Goal: Task Accomplishment & Management: Manage account settings

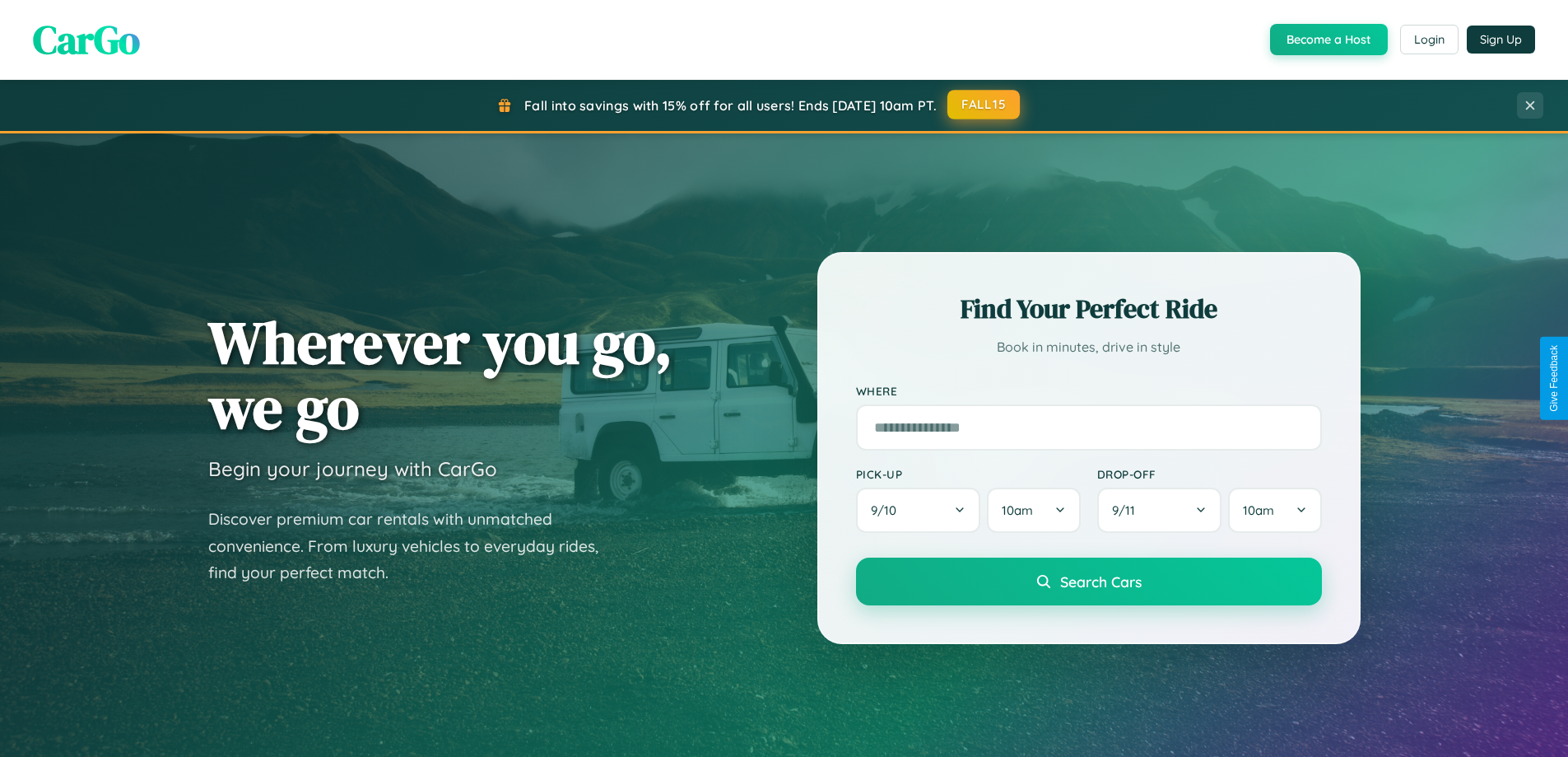
click at [984, 104] on button "FALL15" at bounding box center [983, 104] width 72 height 30
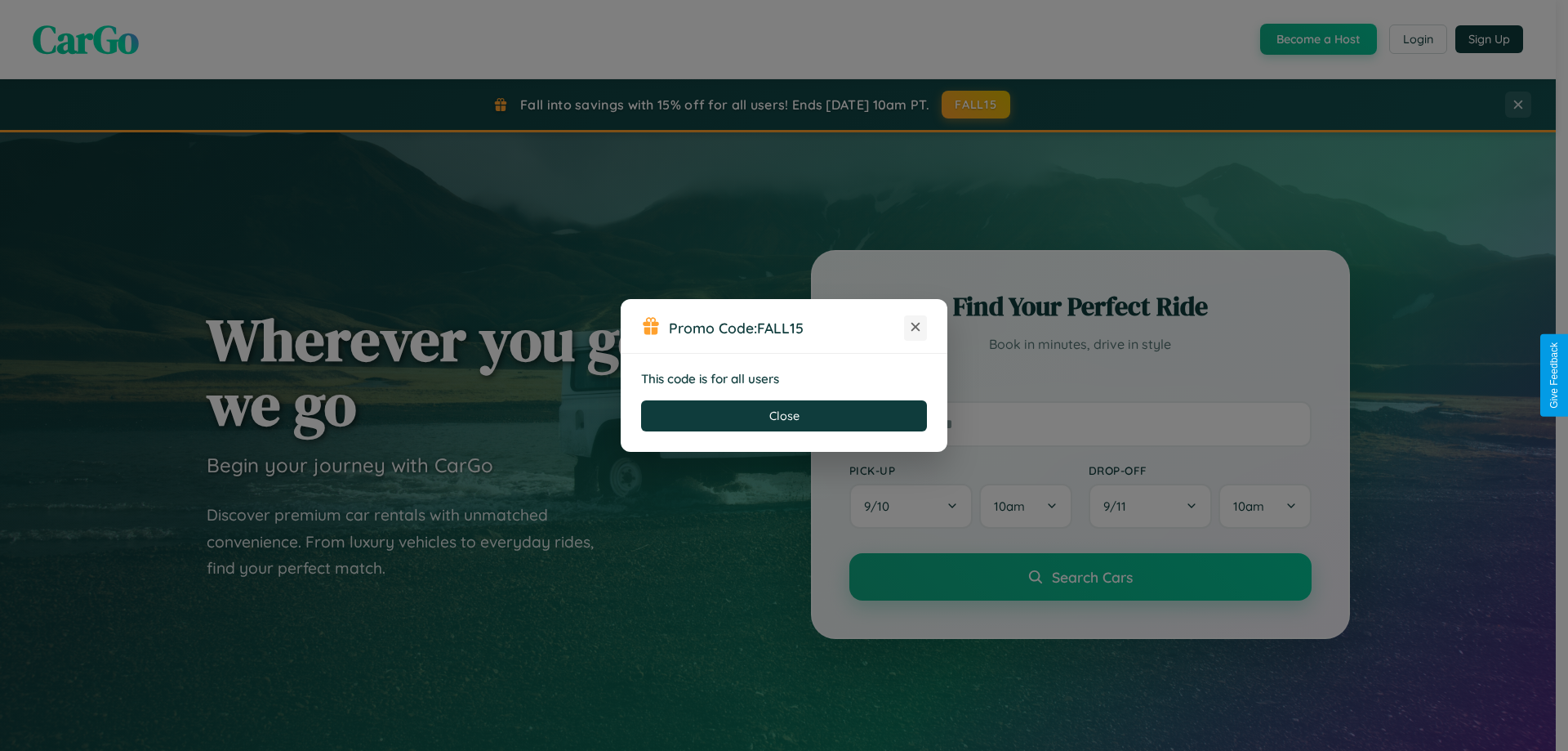
click at [915, 327] on icon at bounding box center [916, 327] width 17 height 17
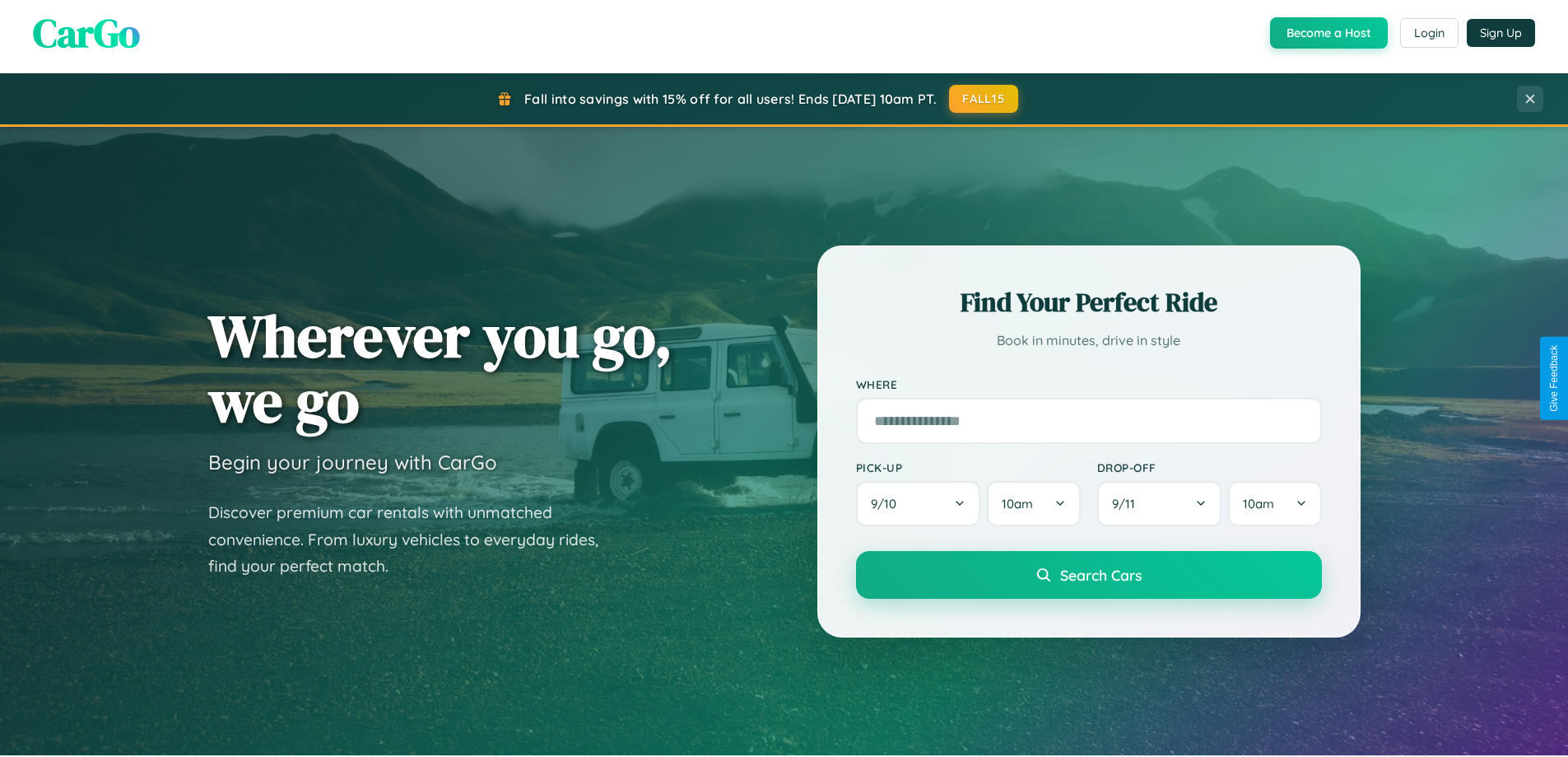
scroll to position [710, 0]
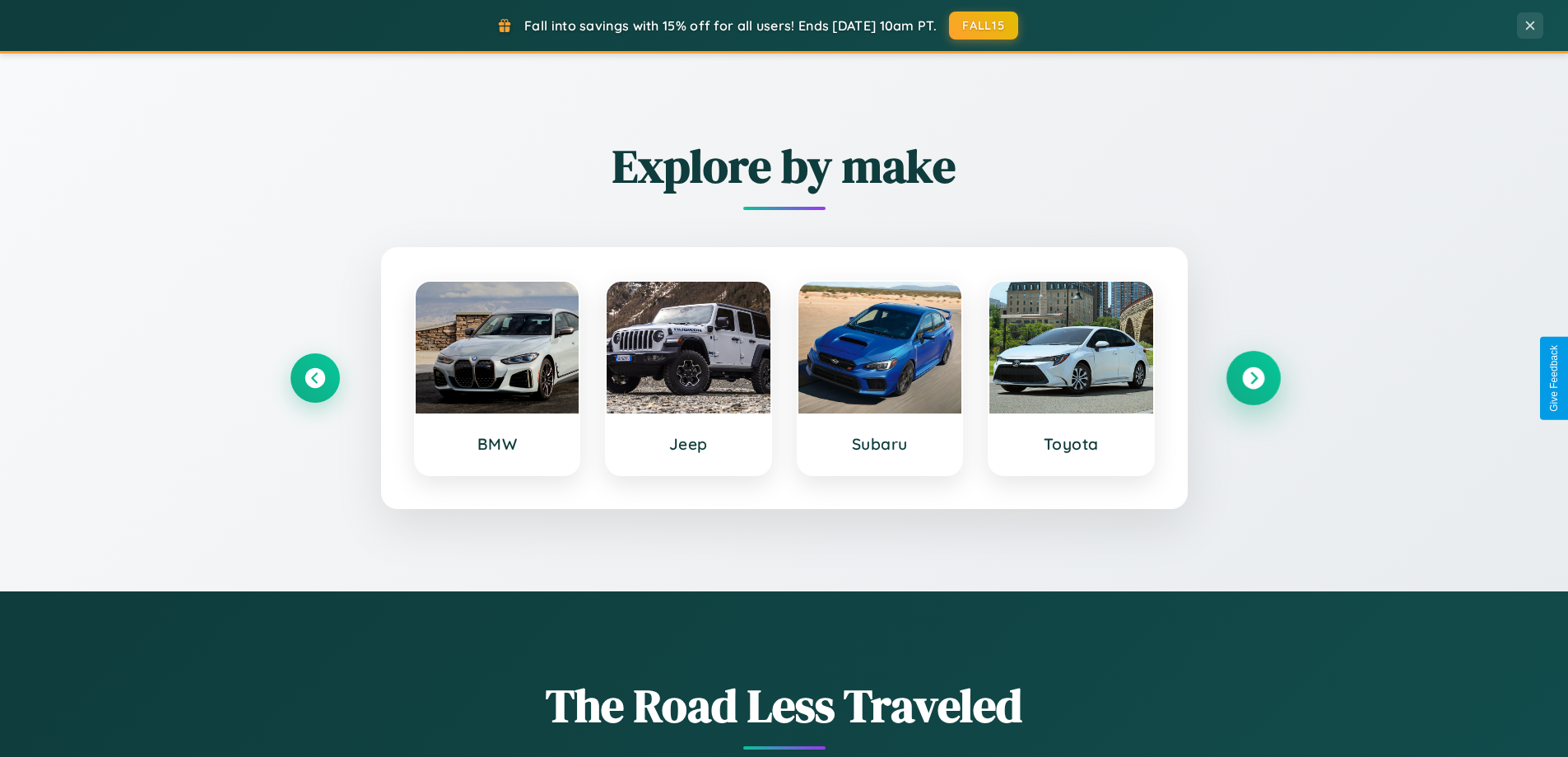
click at [1253, 378] on icon at bounding box center [1253, 378] width 23 height 23
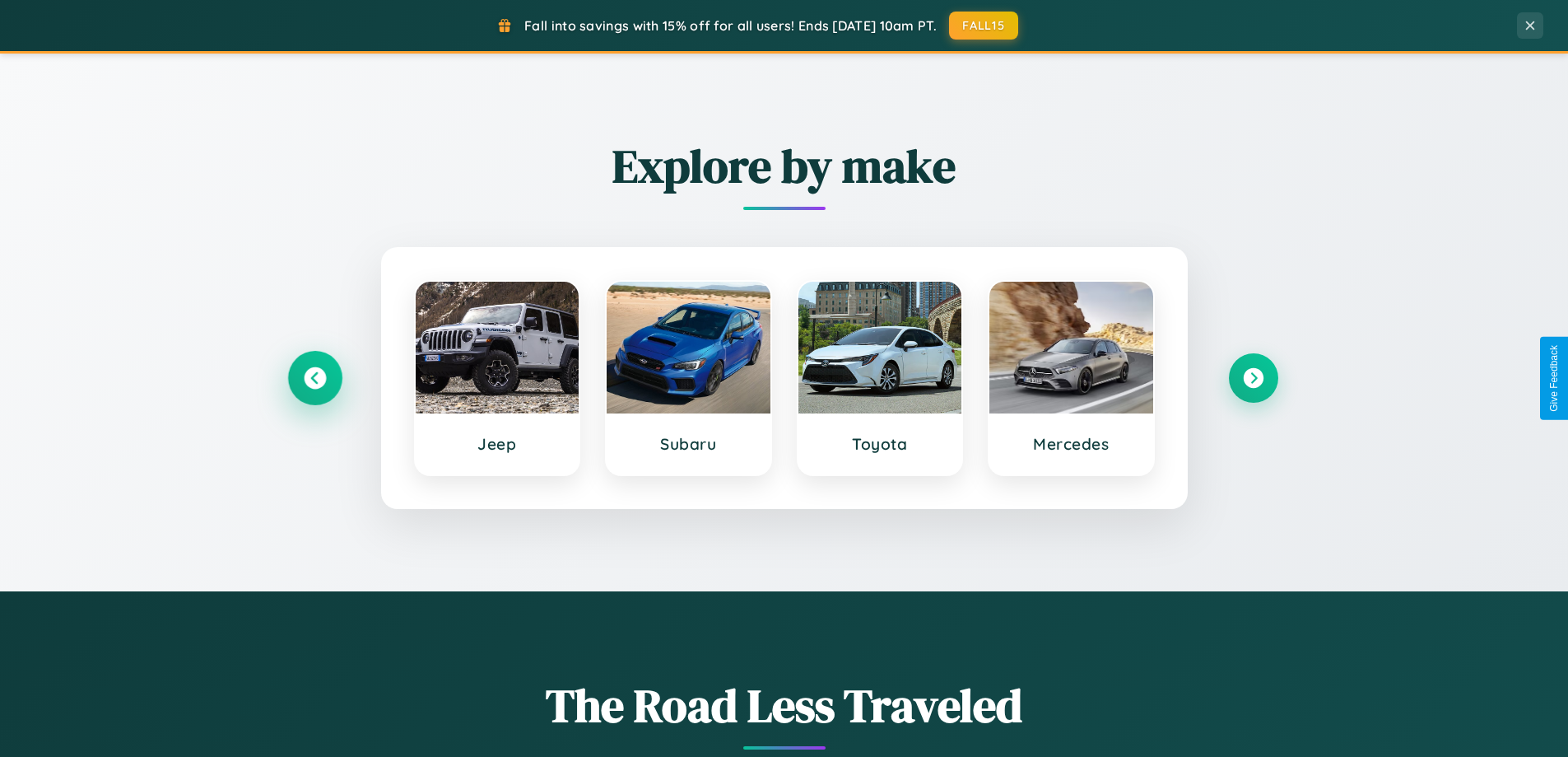
click at [314, 378] on icon at bounding box center [315, 378] width 23 height 23
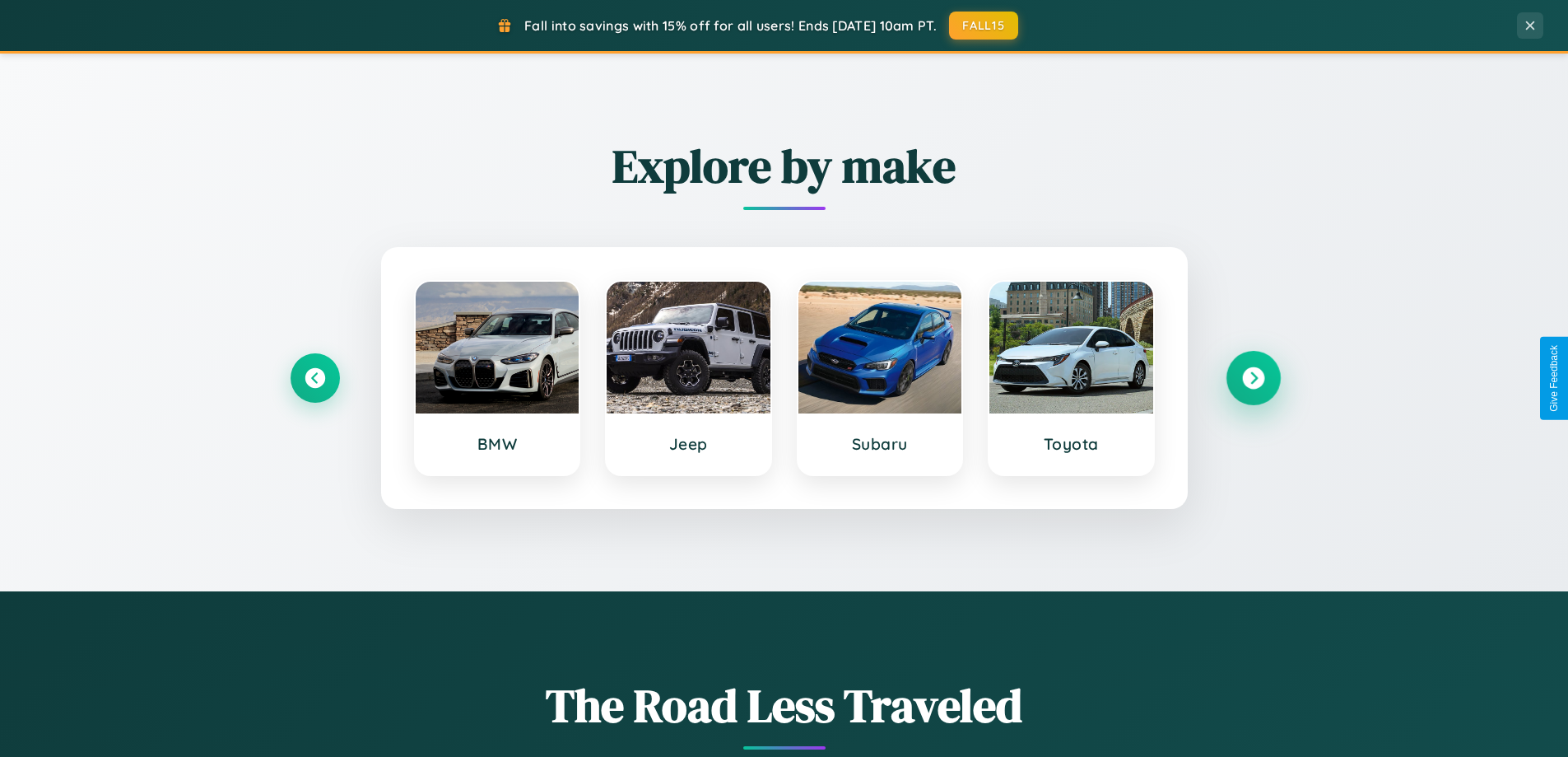
click at [1253, 378] on icon at bounding box center [1253, 378] width 23 height 23
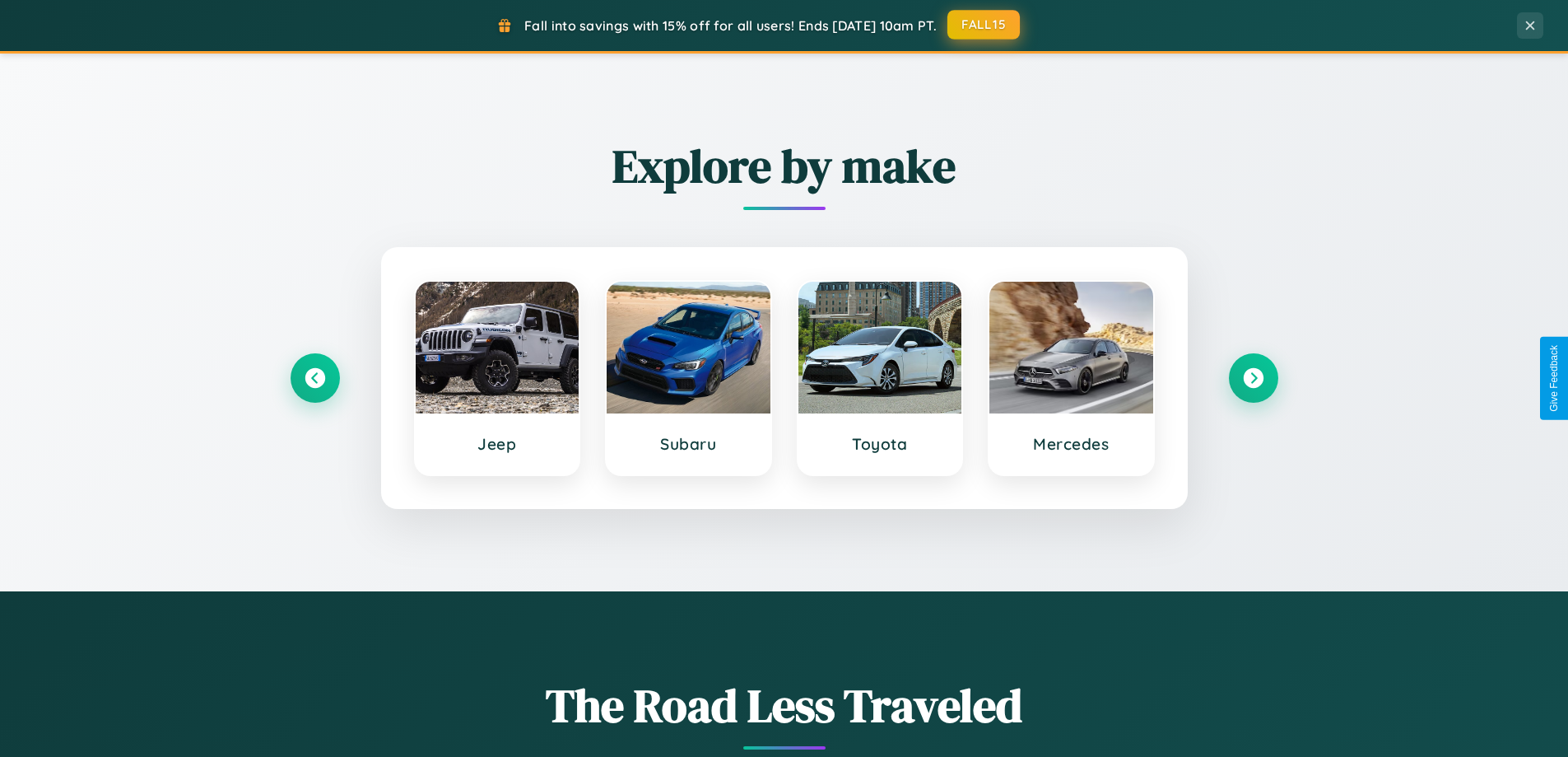
click at [984, 24] on button "FALL15" at bounding box center [983, 25] width 72 height 30
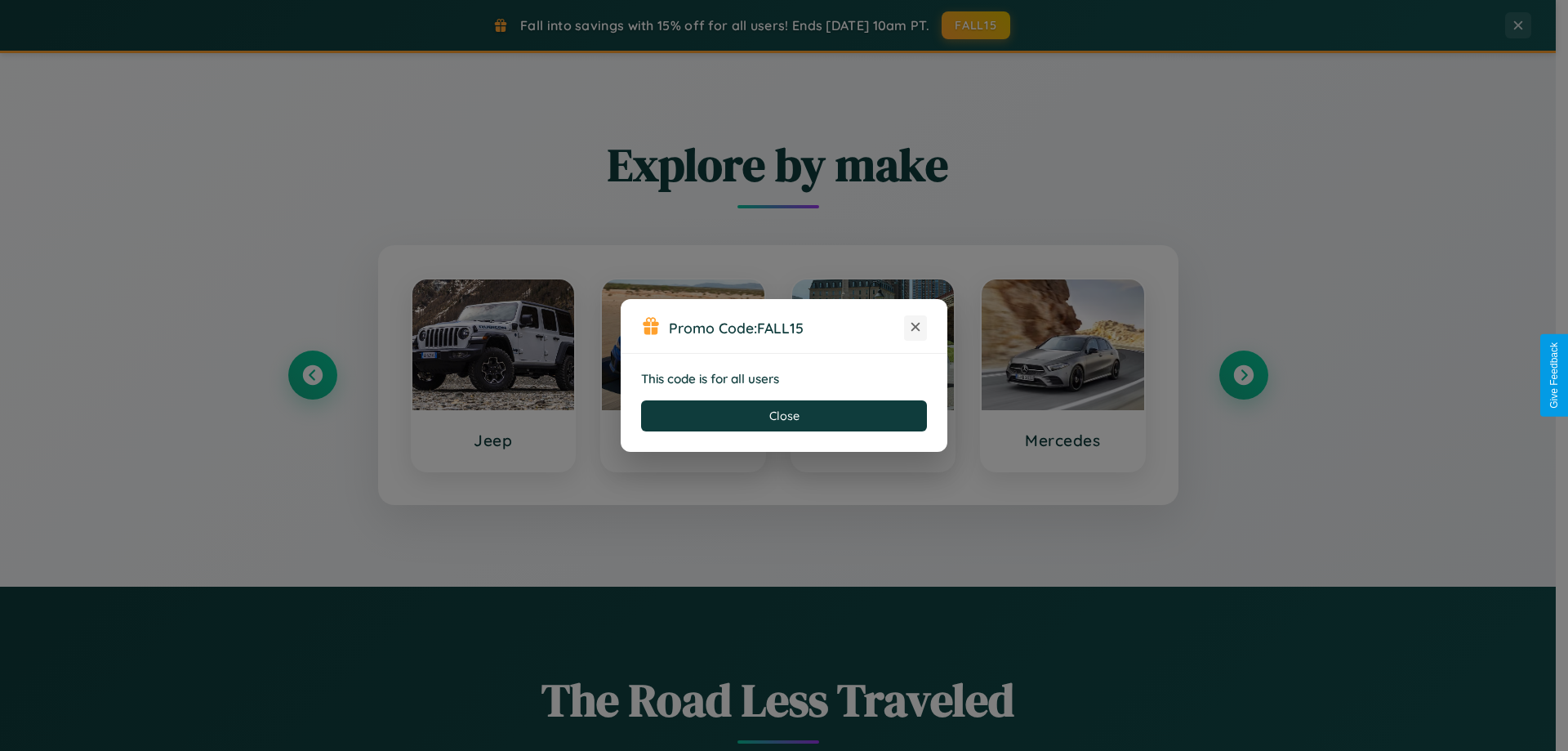
click at [915, 327] on icon at bounding box center [916, 327] width 17 height 17
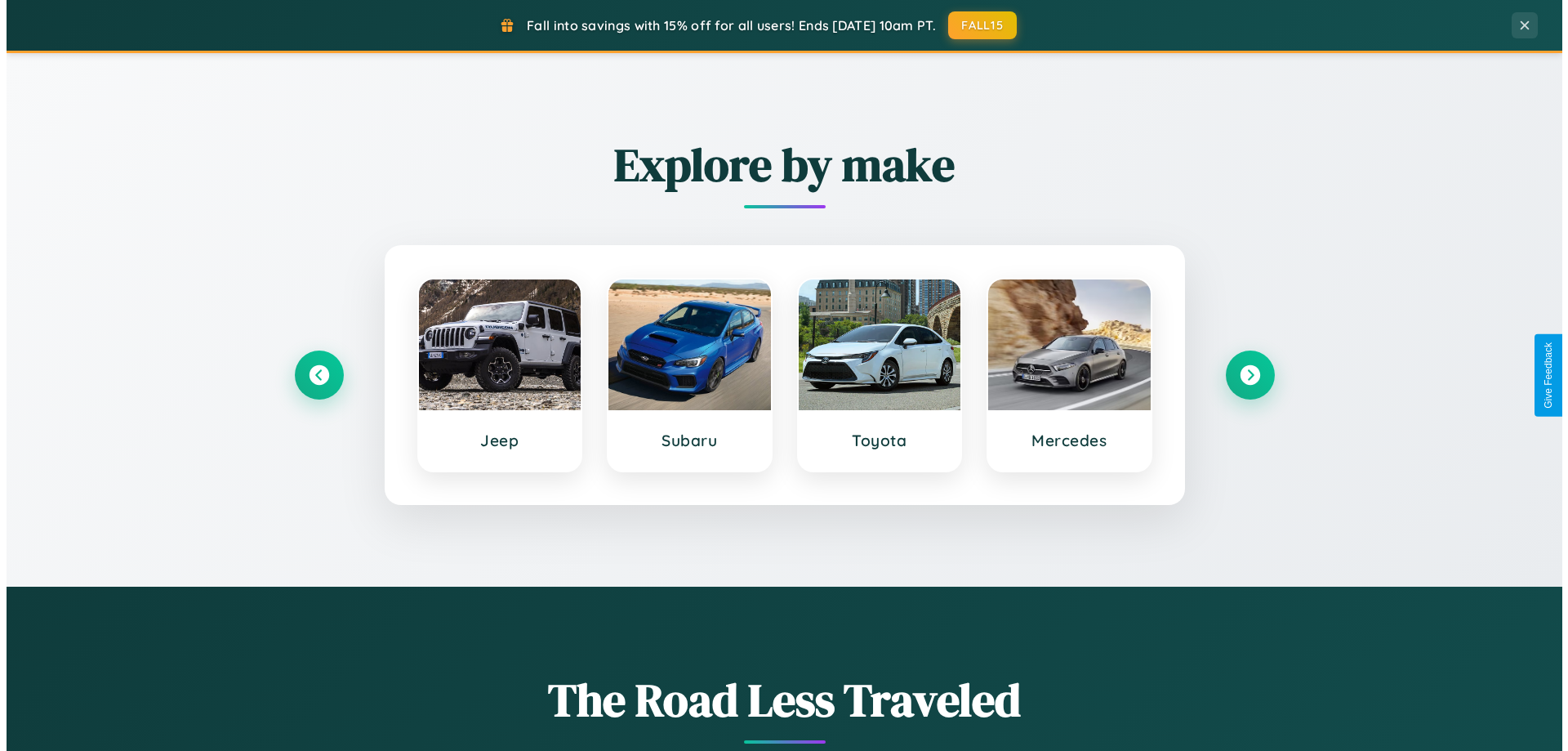
scroll to position [0, 0]
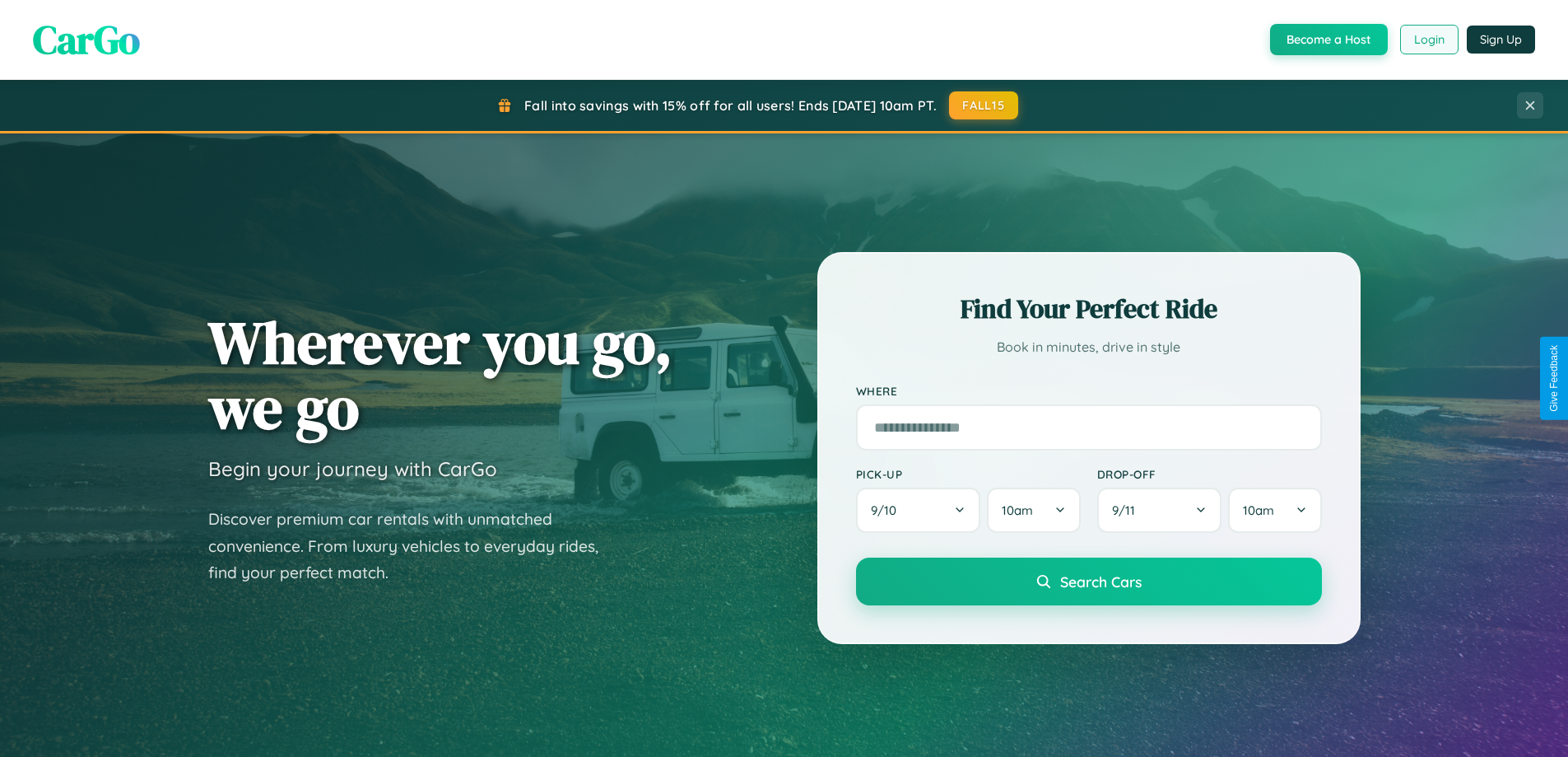
click at [1428, 39] on button "Login" at bounding box center [1429, 39] width 58 height 30
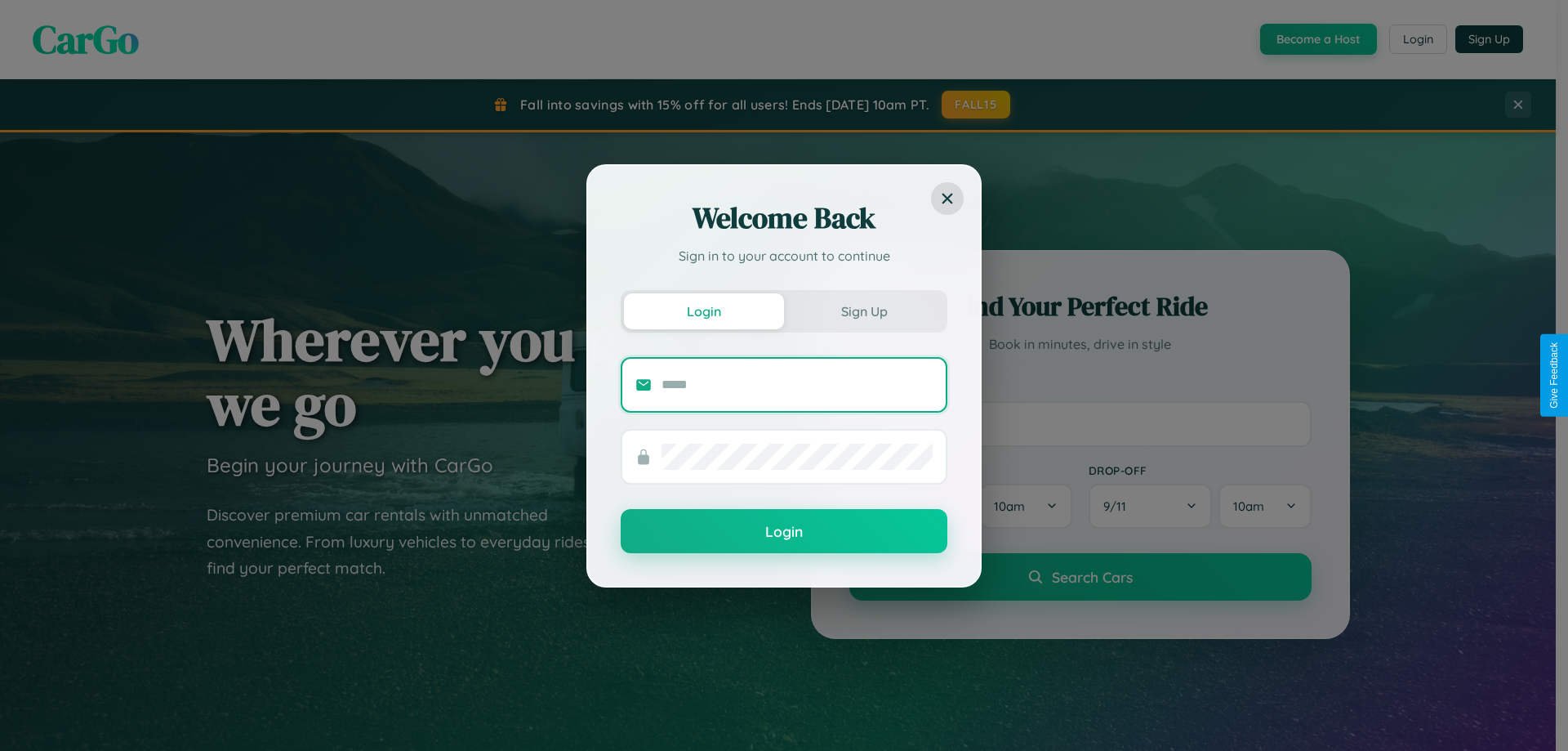
click at [797, 383] on input "text" at bounding box center [797, 384] width 271 height 26
type input "**********"
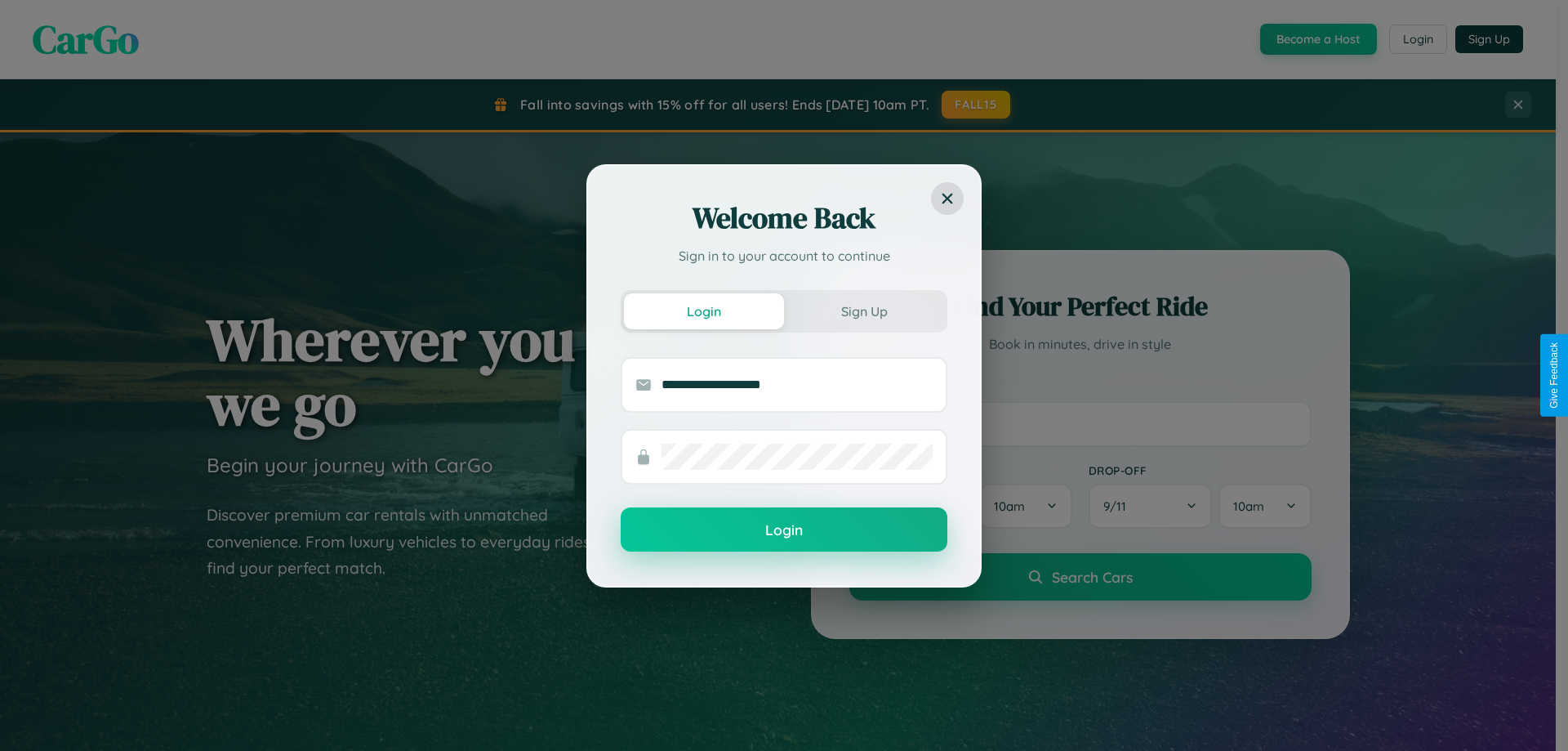
click at [784, 530] on button "Login" at bounding box center [784, 529] width 326 height 44
